Goal: Check status: Check status

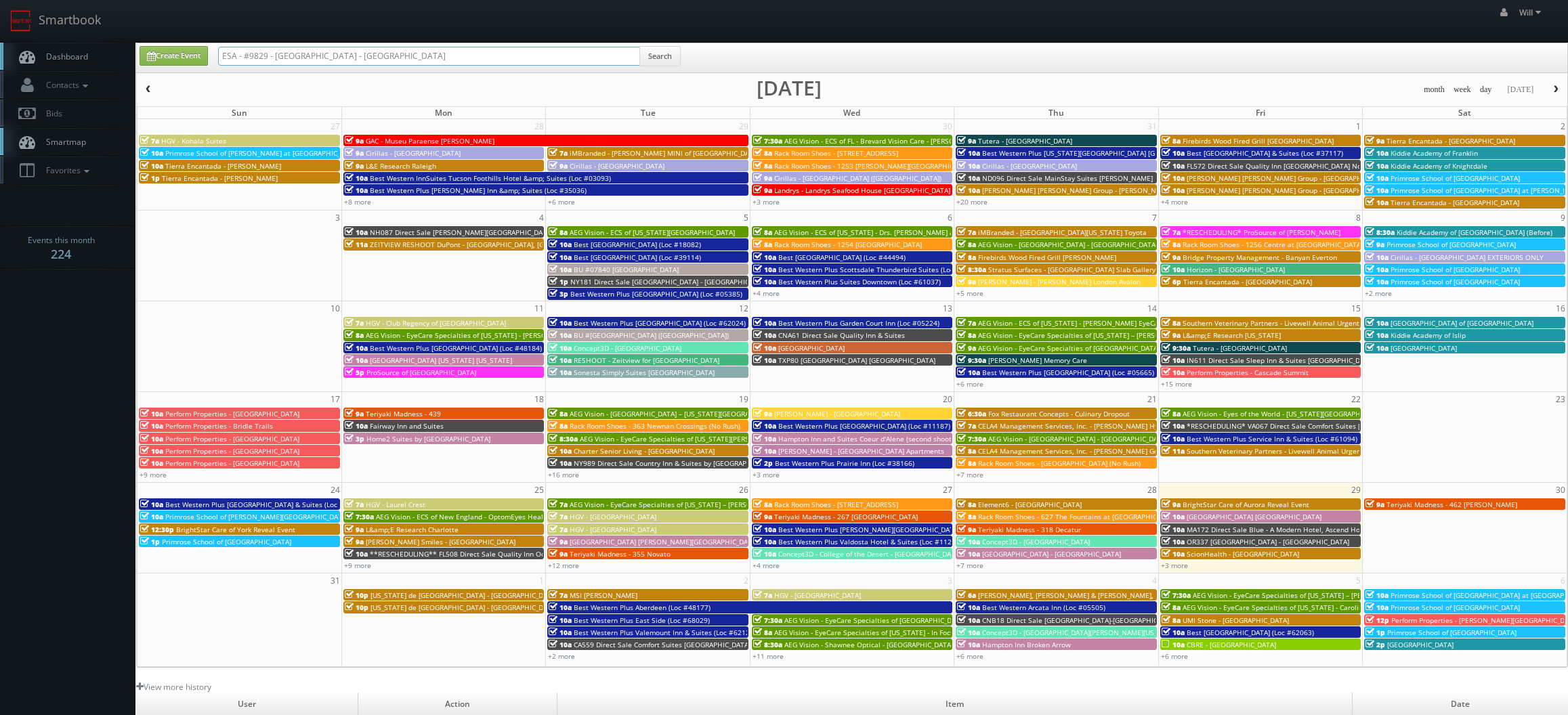
drag, startPoint x: 431, startPoint y: 58, endPoint x: -60, endPoint y: -3, distance: 494.8
click at [0, 0] on html "Smartbook Toggle Side Navigation Toggle Top Navigation Will Will Profile Logout…" at bounding box center [784, 472] width 1568 height 946
paste input "Tutera - The Lumiere at [GEOGRAPHIC_DATA]"
type input "Tutera - The Lumiere at [GEOGRAPHIC_DATA]"
click at [676, 57] on button "Search" at bounding box center [660, 56] width 41 height 20
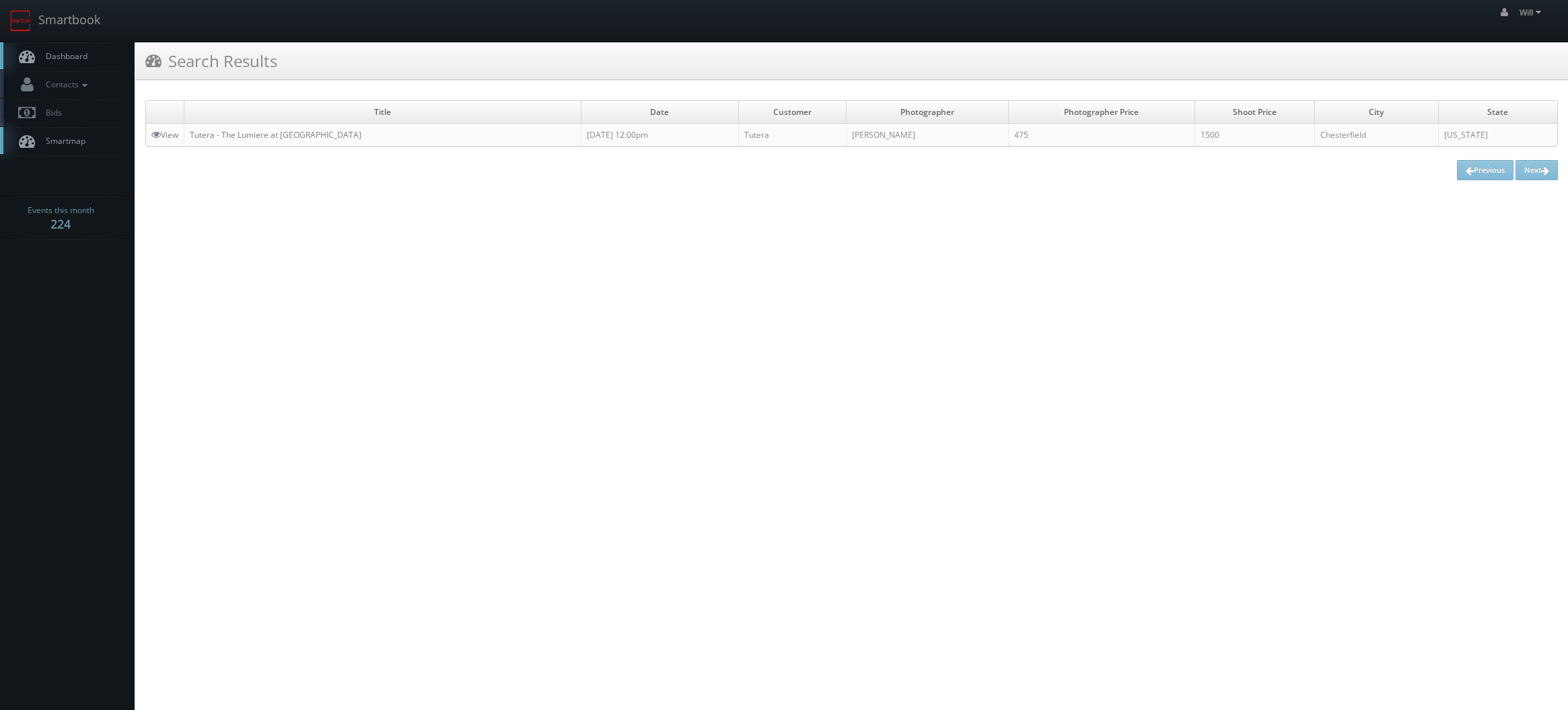
click at [262, 126] on td "Tutera - The Lumiere at [GEOGRAPHIC_DATA]" at bounding box center [383, 134] width 397 height 23
click at [261, 131] on link "Tutera - The Lumiere at [GEOGRAPHIC_DATA]" at bounding box center [275, 134] width 171 height 12
